Goal: Task Accomplishment & Management: Manage account settings

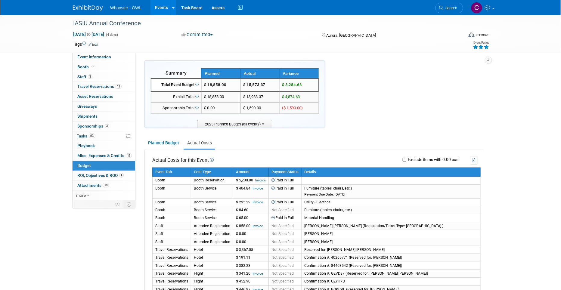
click at [163, 5] on link "Events" at bounding box center [161, 7] width 22 height 15
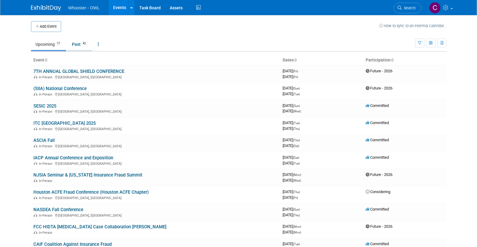
click at [76, 42] on link "Past 42" at bounding box center [79, 44] width 25 height 11
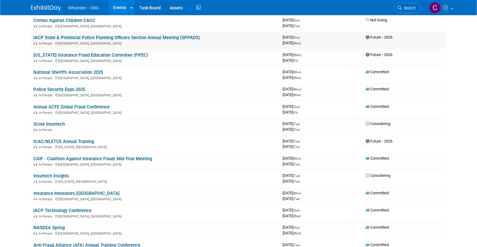
scroll to position [300, 0]
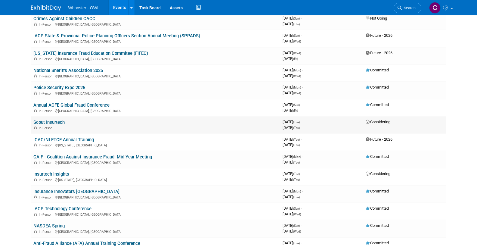
click at [57, 119] on link "Scout Insurtech" at bounding box center [48, 121] width 31 height 5
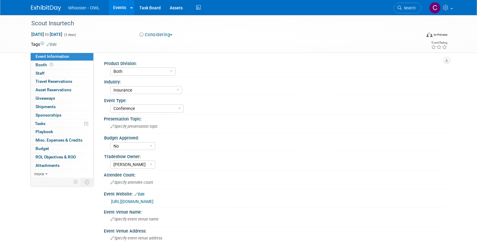
select select "Both"
select select "Insurance"
select select "Conference"
select select "No"
select select "Clare Southcombe"
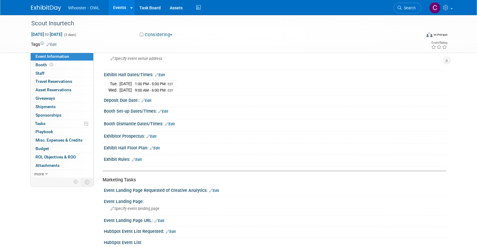
scroll to position [180, 0]
click at [39, 146] on span "Budget" at bounding box center [43, 148] width 14 height 5
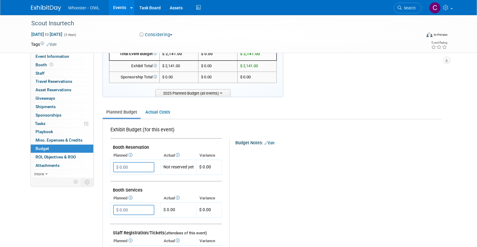
scroll to position [30, 0]
click at [159, 110] on link "Actual Costs" at bounding box center [158, 112] width 32 height 11
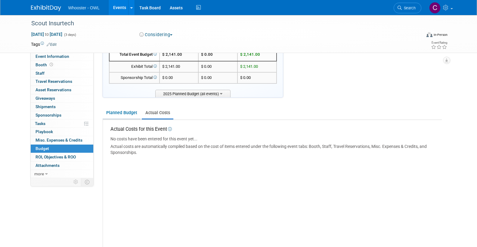
click at [121, 112] on link "Planned Budget" at bounding box center [122, 112] width 38 height 11
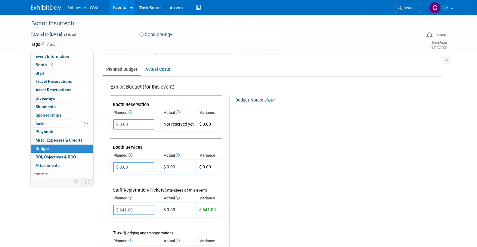
scroll to position [73, 0]
drag, startPoint x: 155, startPoint y: 69, endPoint x: 160, endPoint y: 73, distance: 6.2
click at [155, 69] on link "Actual Costs" at bounding box center [158, 69] width 32 height 11
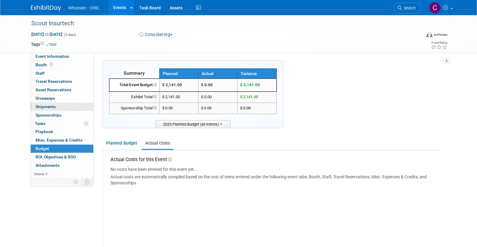
scroll to position [0, 0]
click at [55, 56] on span "Event Information" at bounding box center [53, 56] width 34 height 5
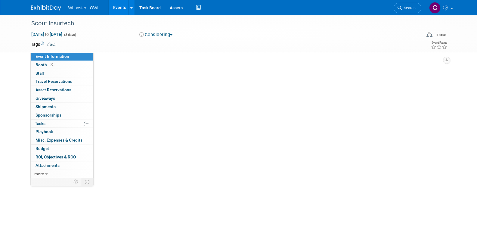
select select "Both"
select select "Insurance"
select select "Conference"
select select "No"
select select "Clare Southcombe"
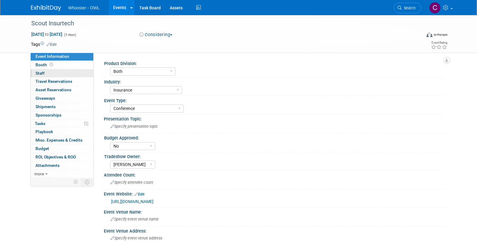
click at [43, 72] on span "Staff 0" at bounding box center [40, 73] width 9 height 5
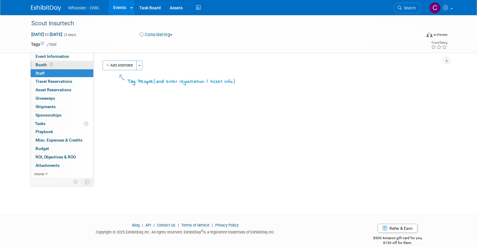
click at [42, 63] on span "Booth" at bounding box center [45, 64] width 19 height 5
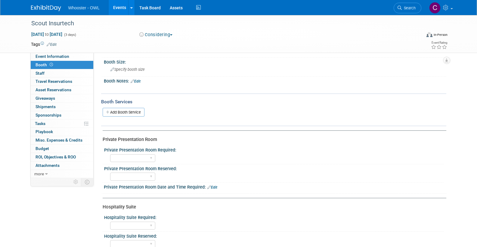
scroll to position [40, 0]
click at [50, 57] on span "Event Information" at bounding box center [53, 56] width 34 height 5
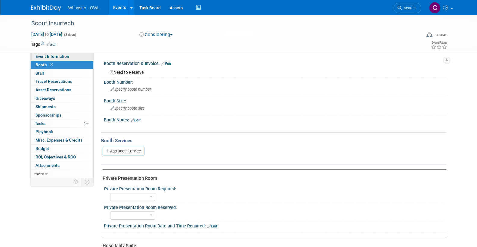
select select "Both"
select select "Insurance"
select select "Conference"
select select "No"
select select "Clare Southcombe"
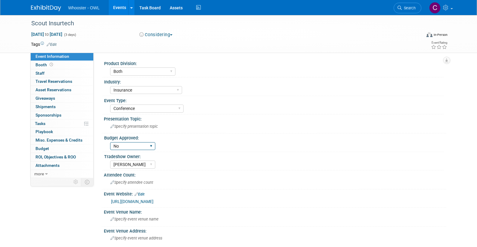
select select "Yes"
click at [42, 73] on span "Staff 0" at bounding box center [40, 73] width 9 height 5
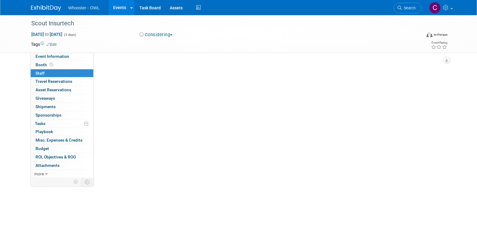
scroll to position [1, 0]
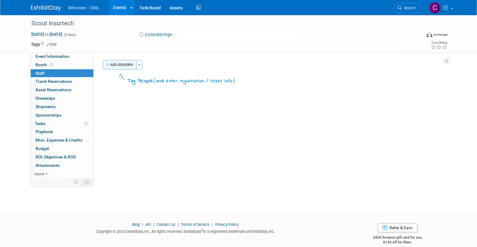
click at [119, 66] on button "Add Attendee" at bounding box center [120, 65] width 34 height 10
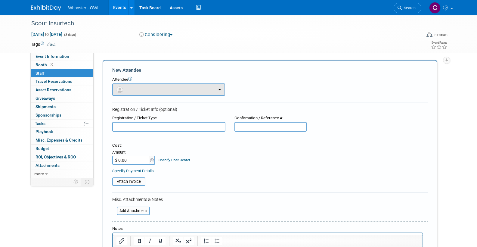
scroll to position [0, 0]
click at [154, 89] on button "button" at bounding box center [168, 89] width 113 height 12
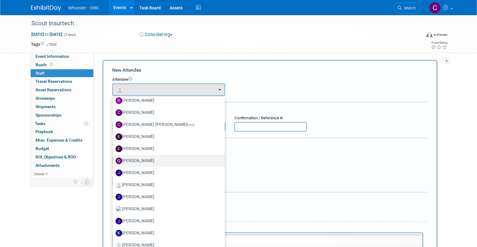
scroll to position [53, 0]
click at [143, 158] on label "Gary LaFond" at bounding box center [167, 161] width 103 height 10
click at [113, 158] on input "Gary LaFond" at bounding box center [112, 160] width 4 height 4
select select "5cce4f18-03e5-425c-b679-399bb4cd2028"
select select "4"
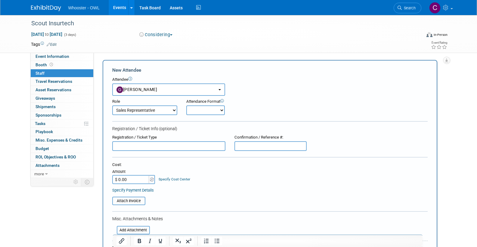
click at [130, 175] on input "$ 0.00" at bounding box center [131, 179] width 38 height 9
type input "$ 626.50"
click at [56, 81] on span "Travel Reservations 0" at bounding box center [54, 81] width 37 height 5
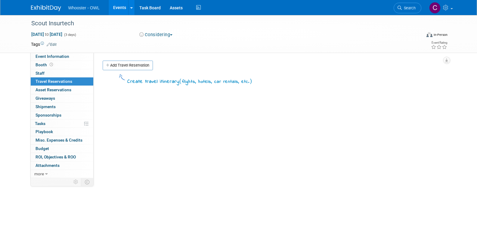
click at [120, 62] on link "Add Travel Reservation" at bounding box center [128, 65] width 50 height 10
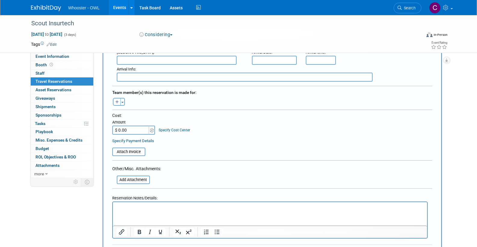
scroll to position [251, 0]
click at [129, 127] on input "$ 0.00" at bounding box center [131, 129] width 38 height 9
type input "$ 718.37"
click at [116, 100] on icon "button" at bounding box center [117, 102] width 4 height 4
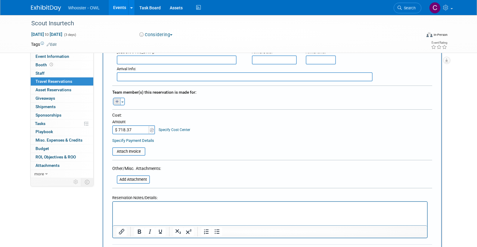
select select
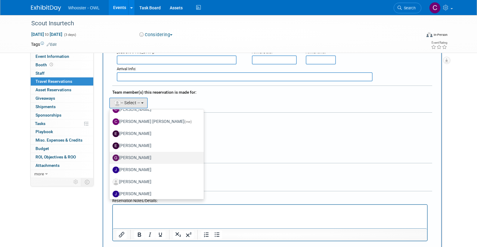
scroll to position [69, 0]
click at [132, 153] on label "Gary LaFond" at bounding box center [155, 157] width 85 height 10
click at [110, 154] on input "Gary LaFond" at bounding box center [109, 156] width 4 height 4
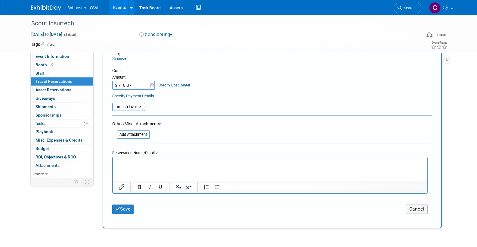
scroll to position [310, 0]
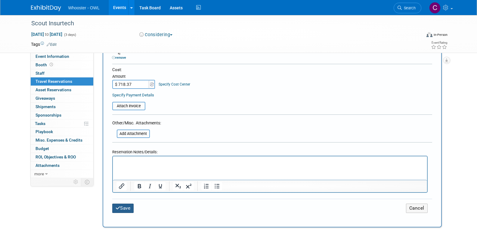
click at [121, 203] on button "Save" at bounding box center [123, 207] width 22 height 9
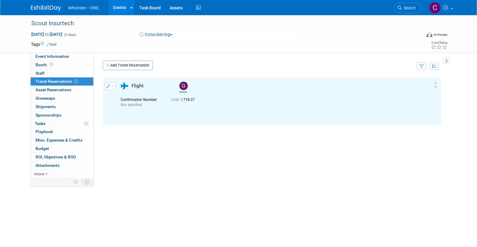
scroll to position [0, 0]
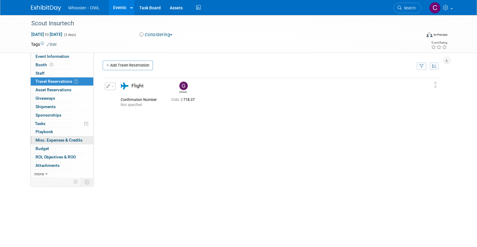
click at [57, 138] on span "Misc. Expenses & Credits 0" at bounding box center [59, 140] width 47 height 5
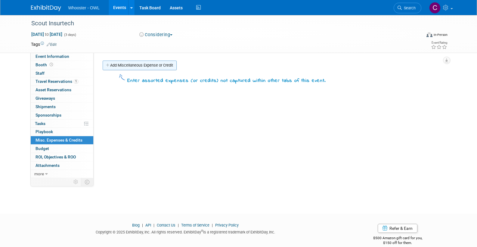
click at [129, 66] on link "Add Miscellaneous Expense or Credit" at bounding box center [140, 65] width 74 height 10
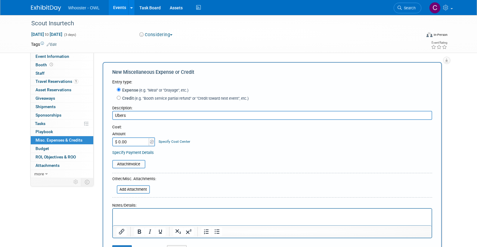
type input "Ubers"
click at [131, 141] on input "$ 0.00" at bounding box center [131, 141] width 38 height 9
type input "$ 113.86"
click at [241, 167] on form "Entry type: Expense (e.g. "Meal" or "Drayage", etc.) Credit (e.g. "Booth servic…" at bounding box center [272, 168] width 320 height 178
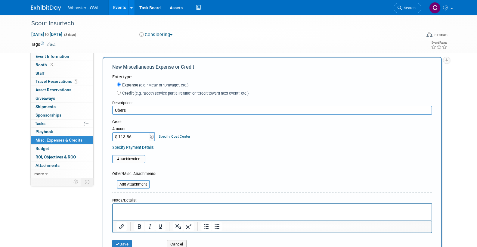
scroll to position [48, 0]
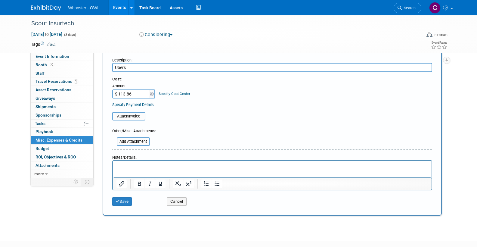
click at [129, 66] on input "Ubers" at bounding box center [272, 67] width 320 height 9
type input "U"
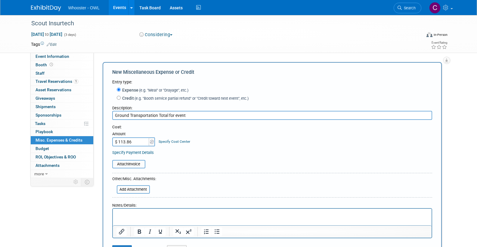
scroll to position [50, 0]
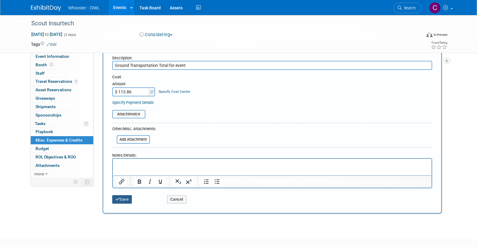
type input "Ground Transportation Total for event"
click at [123, 196] on button "Save" at bounding box center [122, 199] width 20 height 8
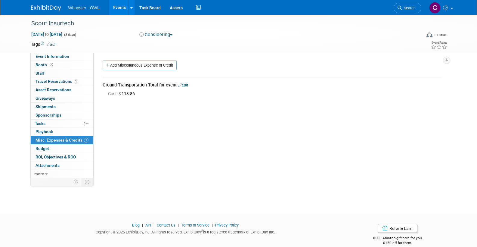
scroll to position [0, 0]
click at [131, 64] on link "Add Miscellaneous Expense or Credit" at bounding box center [140, 65] width 74 height 10
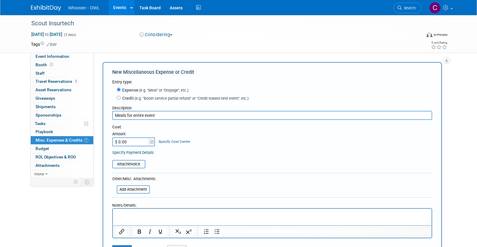
type input "Meals for entire event"
click at [131, 140] on input "$ 0.00" at bounding box center [131, 141] width 38 height 9
type input "$ 943.62"
click at [223, 143] on div "Cost: Amount $ 943.62 Specify Cost Center Cost Center -- Not Specified --" at bounding box center [272, 135] width 320 height 22
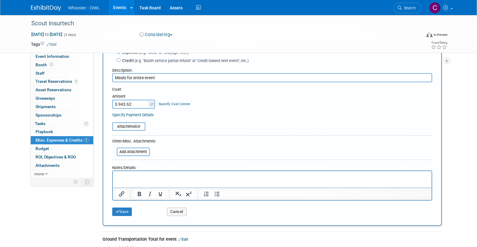
scroll to position [54, 0]
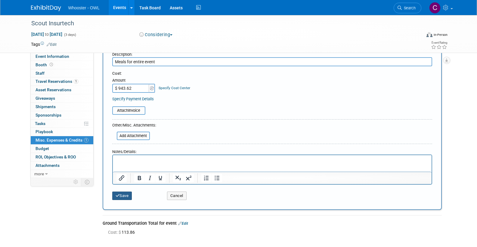
click at [126, 191] on button "Save" at bounding box center [122, 195] width 20 height 8
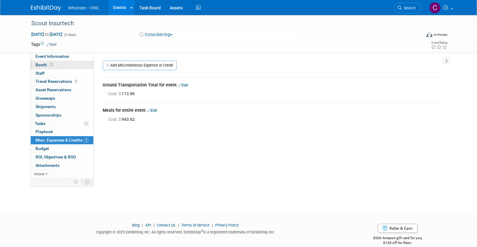
scroll to position [0, 0]
click at [45, 54] on span "Event Information" at bounding box center [53, 56] width 34 height 5
select select "Both"
select select "Insurance"
select select "Conference"
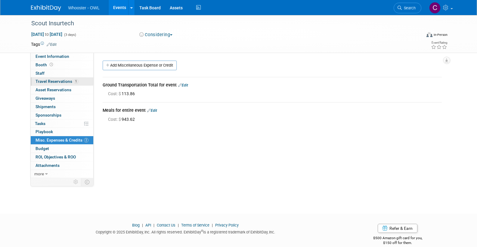
select select "Yes"
select select "Clare Southcombe"
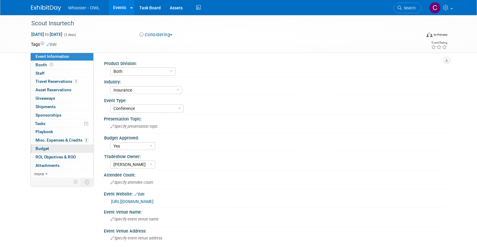
click at [43, 146] on span "Budget" at bounding box center [43, 148] width 14 height 5
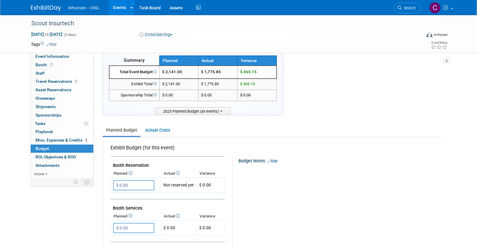
scroll to position [9, 0]
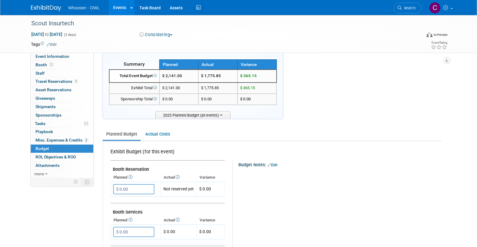
drag, startPoint x: 161, startPoint y: 133, endPoint x: 180, endPoint y: 135, distance: 19.3
click at [161, 133] on link "Actual Costs" at bounding box center [158, 134] width 32 height 11
